Goal: Task Accomplishment & Management: Manage account settings

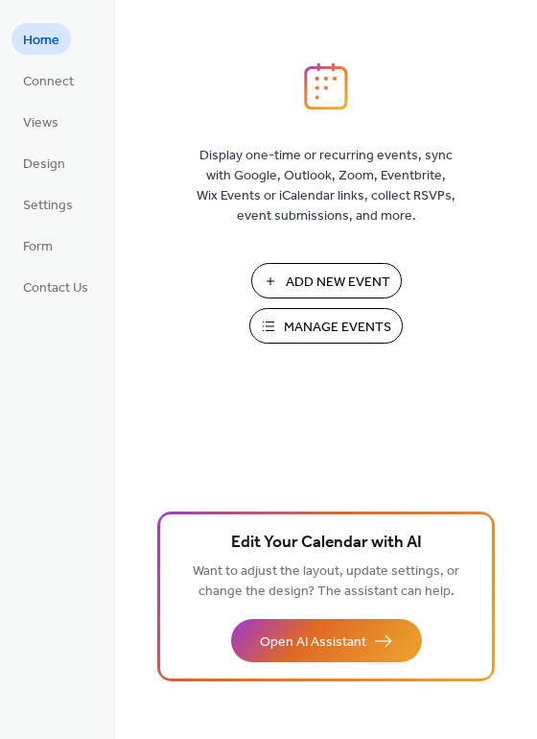
click at [283, 325] on button "Manage Events" at bounding box center [325, 325] width 153 height 35
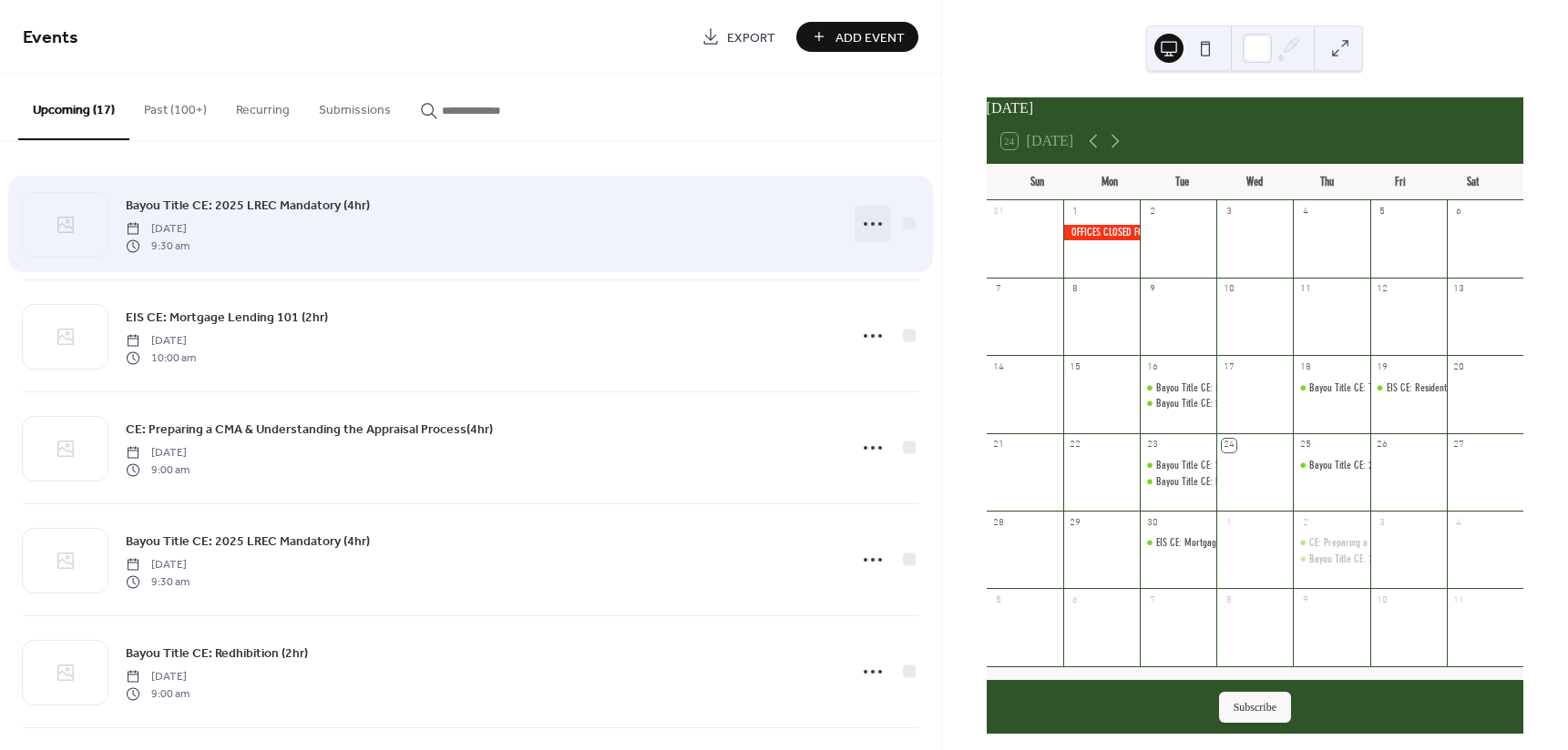
click at [879, 215] on icon at bounding box center [873, 224] width 29 height 29
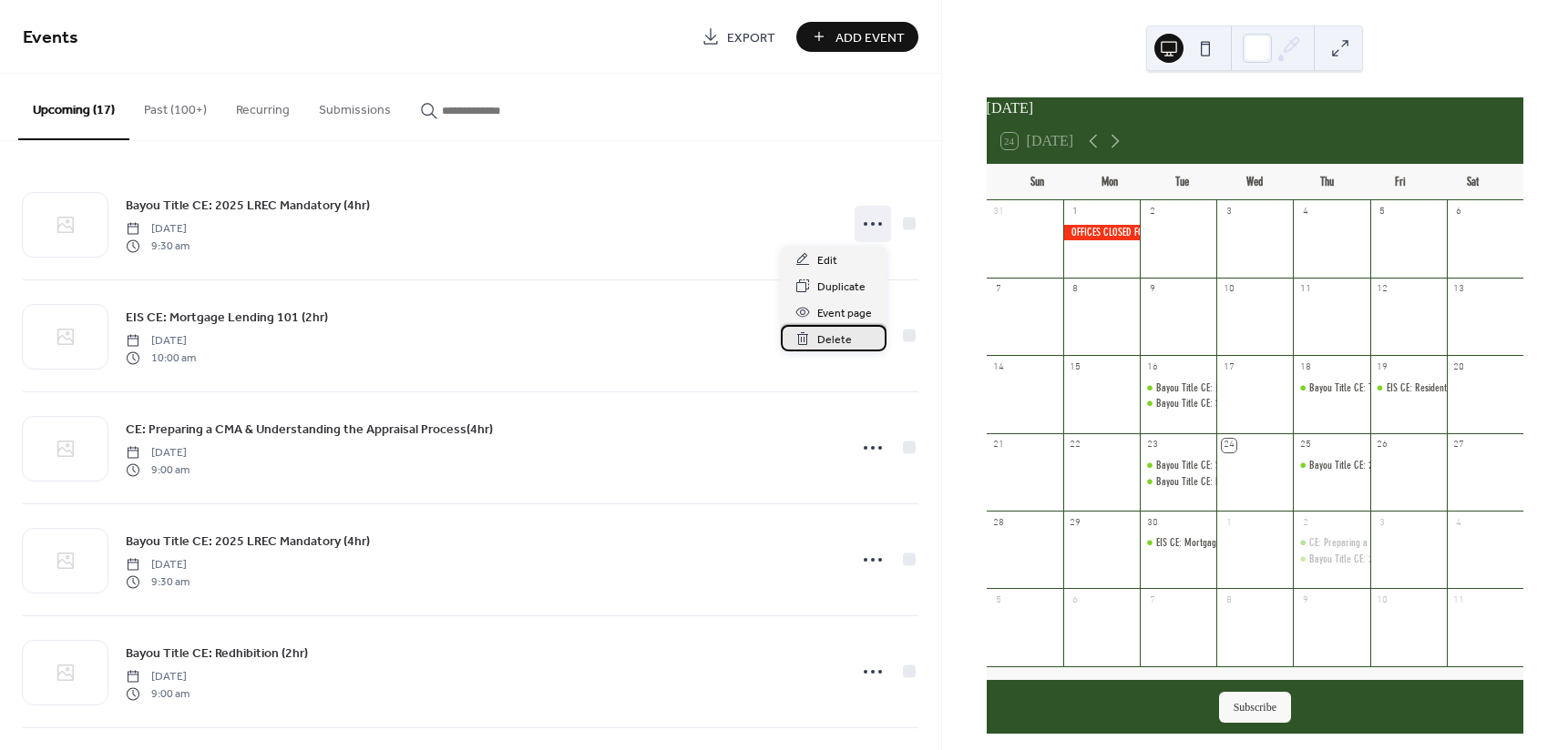
click at [836, 336] on span "Delete" at bounding box center [834, 340] width 34 height 19
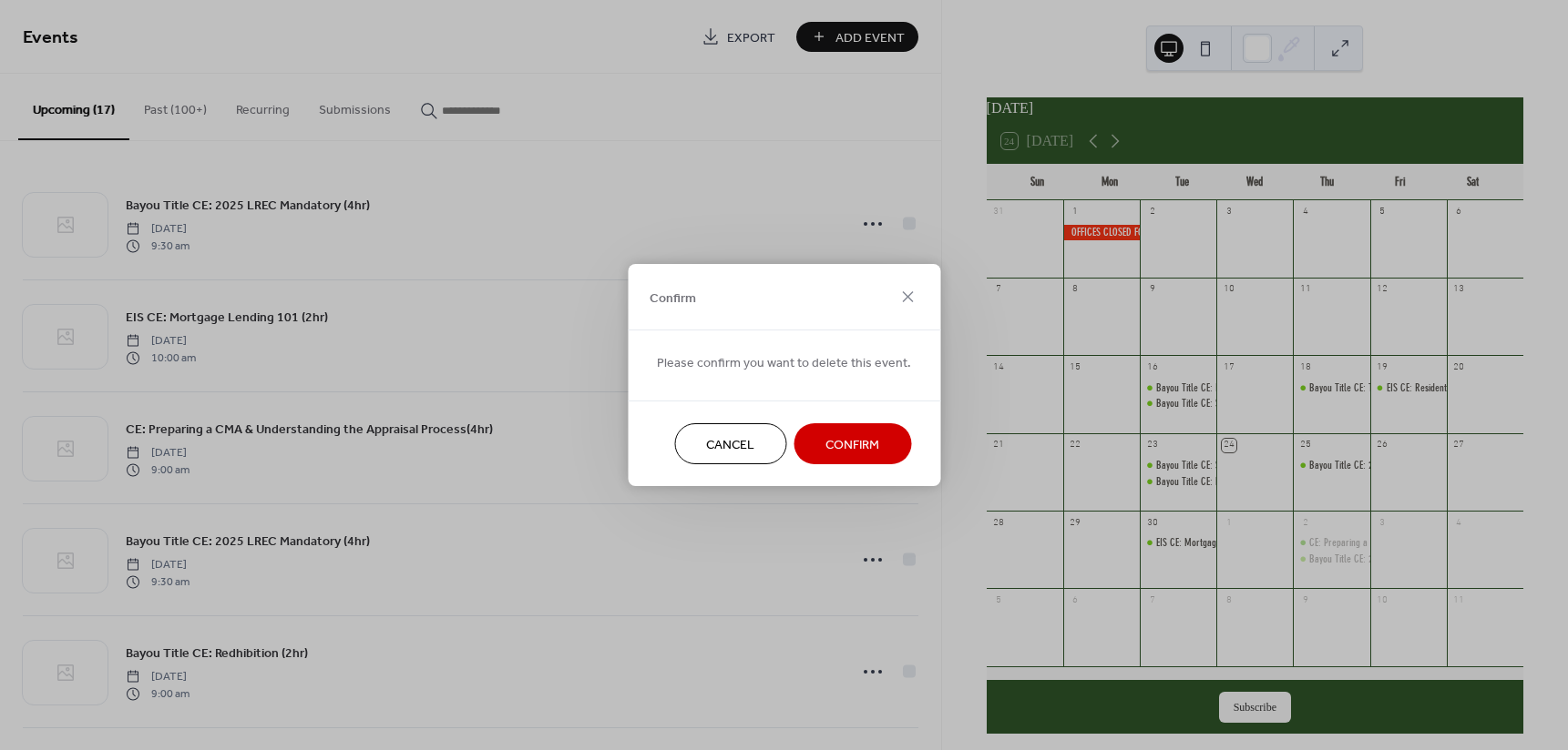
click at [856, 453] on span "Confirm" at bounding box center [852, 445] width 54 height 19
